Goal: Find specific page/section: Find specific page/section

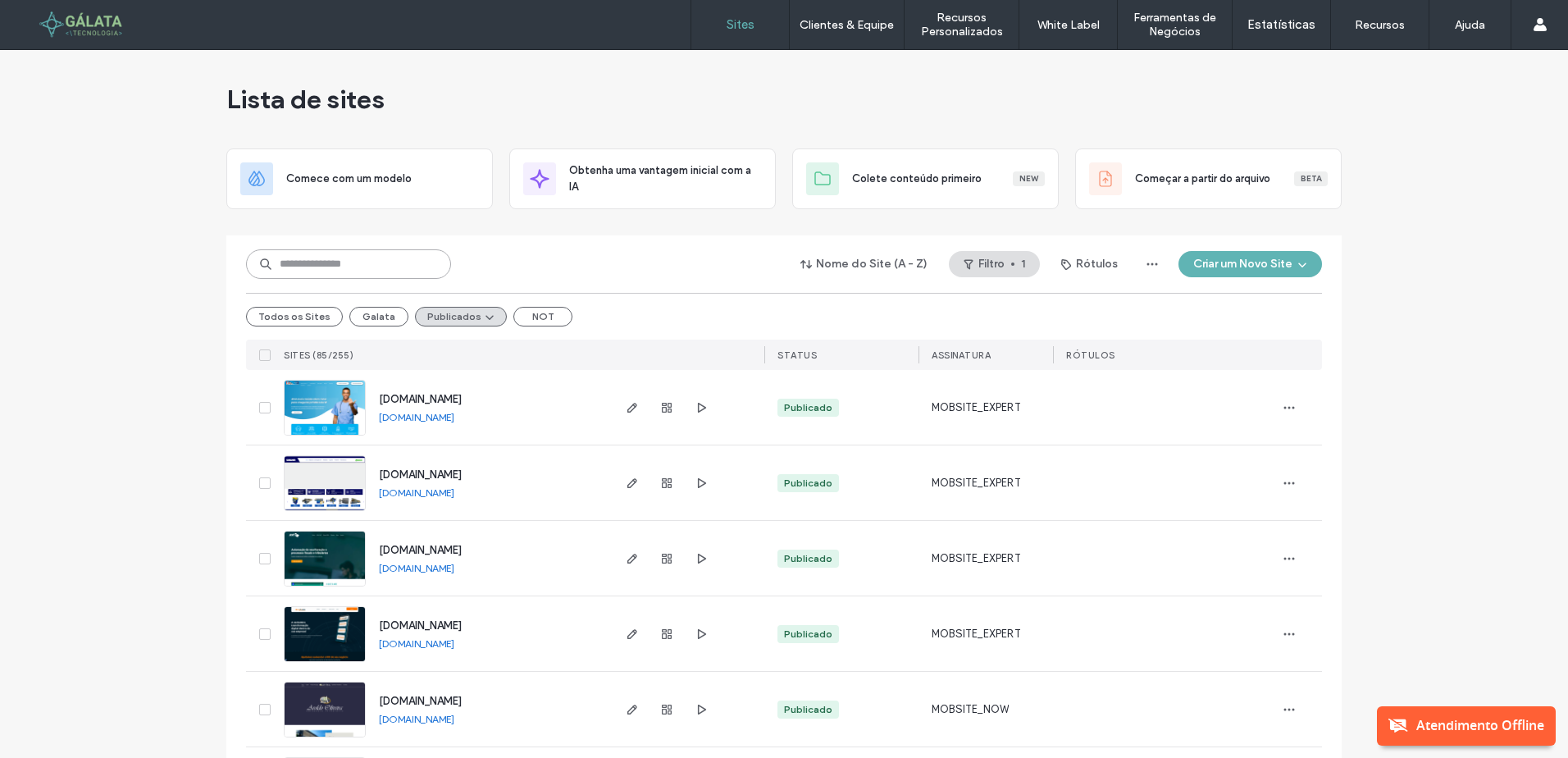
click at [326, 259] on input at bounding box center [348, 264] width 205 height 30
paste input "**********"
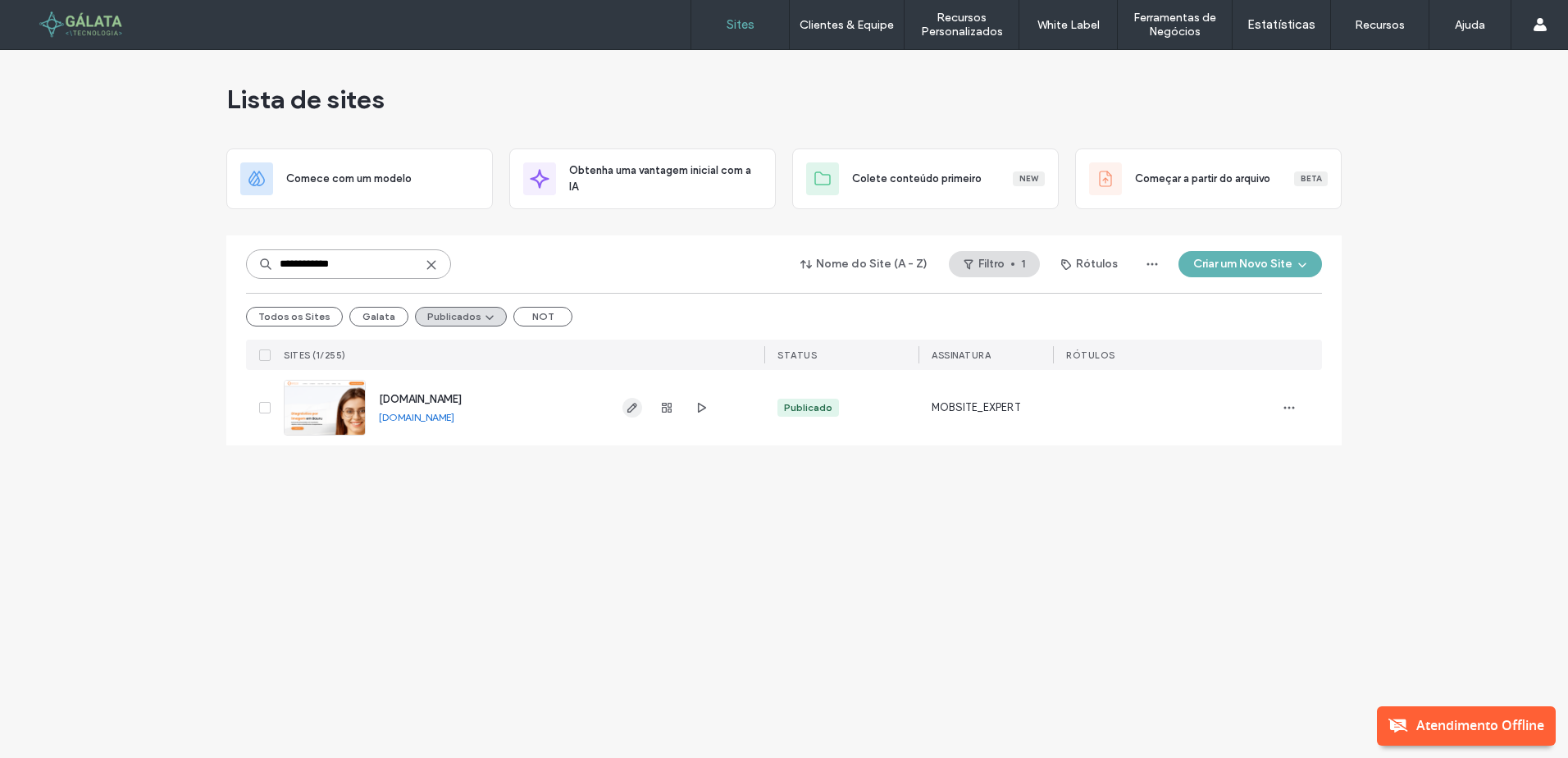
type input "**********"
click at [628, 408] on icon "button" at bounding box center [632, 407] width 13 height 13
